Goal: Task Accomplishment & Management: Use online tool/utility

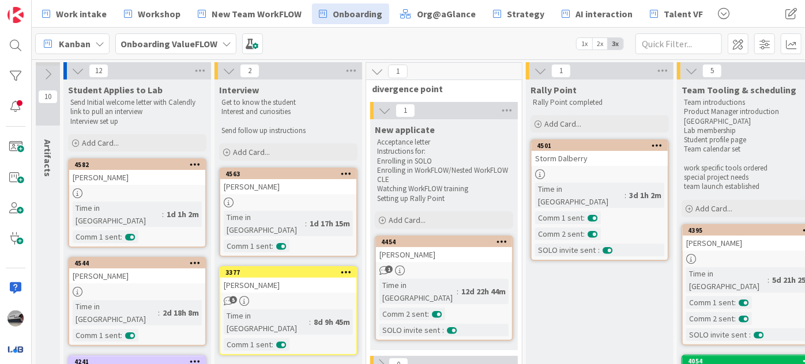
scroll to position [90, 0]
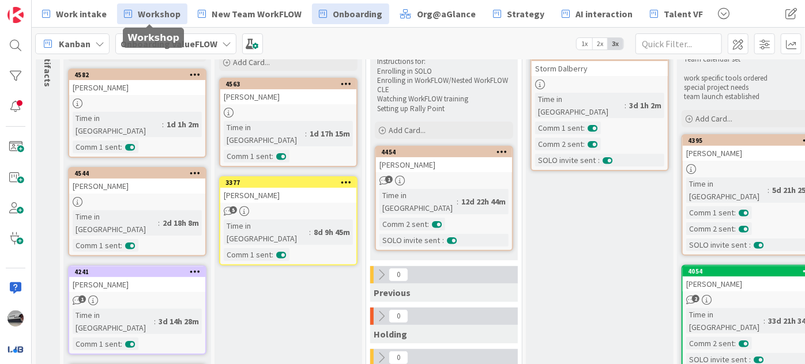
click at [155, 14] on span "Workshop" at bounding box center [159, 14] width 43 height 14
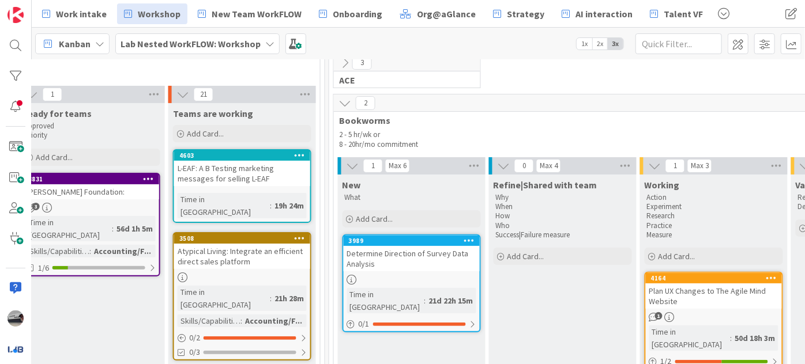
scroll to position [104, 807]
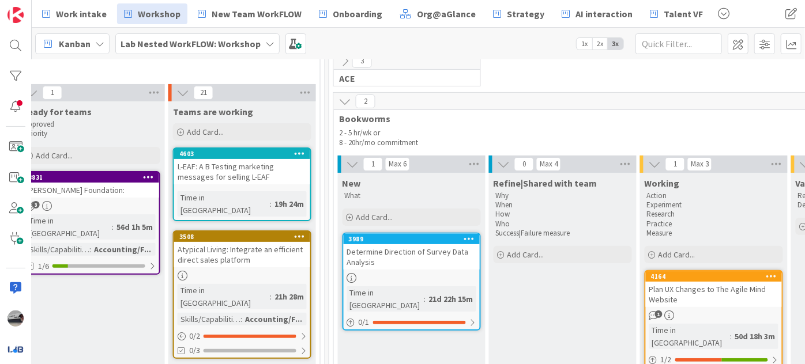
click at [264, 242] on div "Atypical Living: Integrate an efficient direct sales platform" at bounding box center [242, 254] width 136 height 25
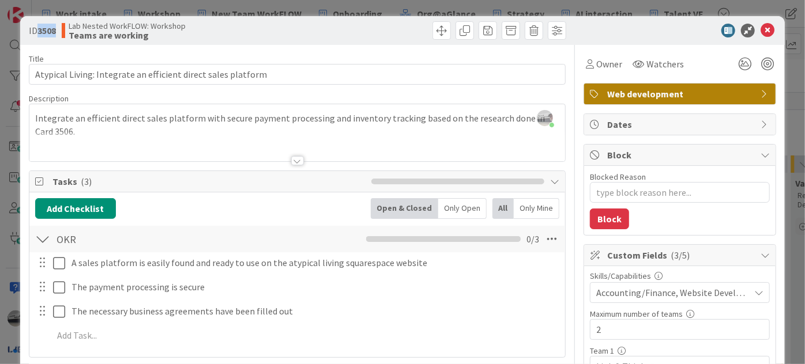
drag, startPoint x: 40, startPoint y: 31, endPoint x: 58, endPoint y: 30, distance: 17.3
click at [56, 30] on b "3508" at bounding box center [46, 31] width 18 height 12
type textarea "x"
click at [764, 31] on icon at bounding box center [768, 31] width 14 height 14
